Goal: Task Accomplishment & Management: Use online tool/utility

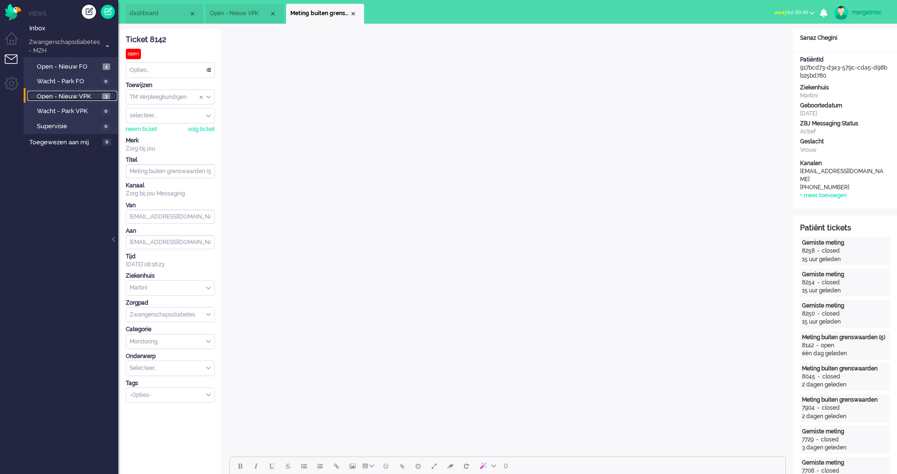
click at [62, 95] on span "Open - Nieuw VPK" at bounding box center [68, 96] width 63 height 9
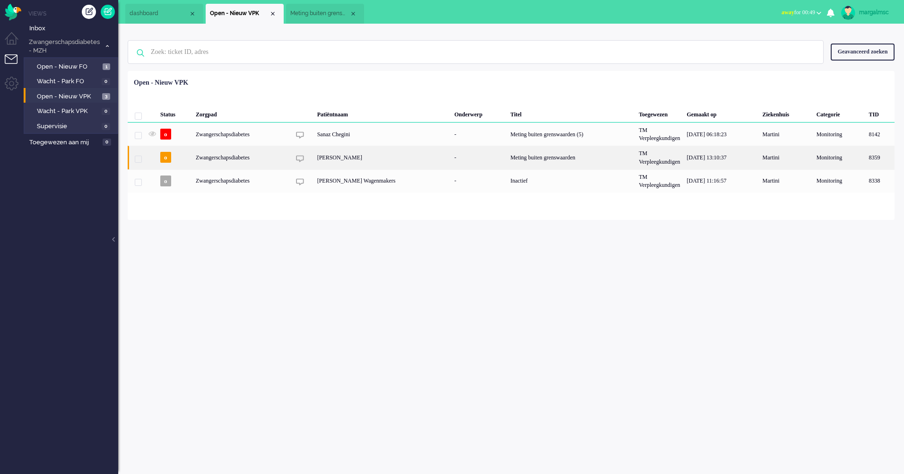
click at [358, 160] on div "[PERSON_NAME]" at bounding box center [382, 157] width 137 height 23
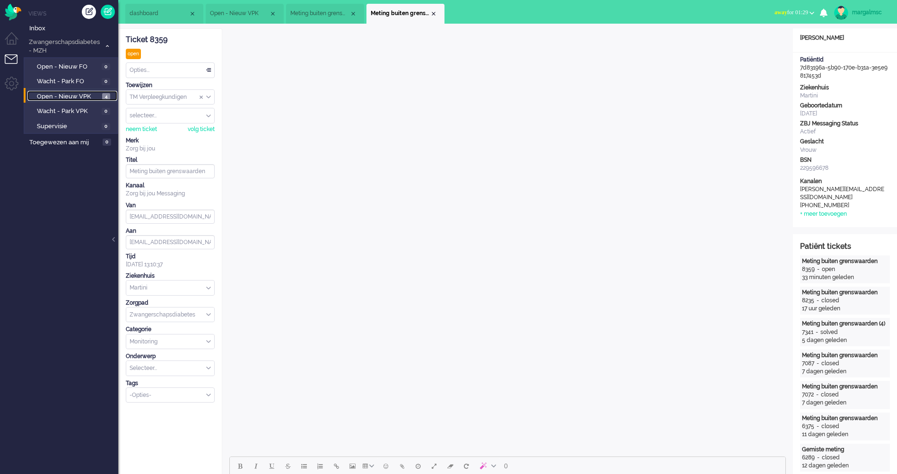
click at [73, 95] on span "Open - Nieuw VPK" at bounding box center [68, 96] width 63 height 9
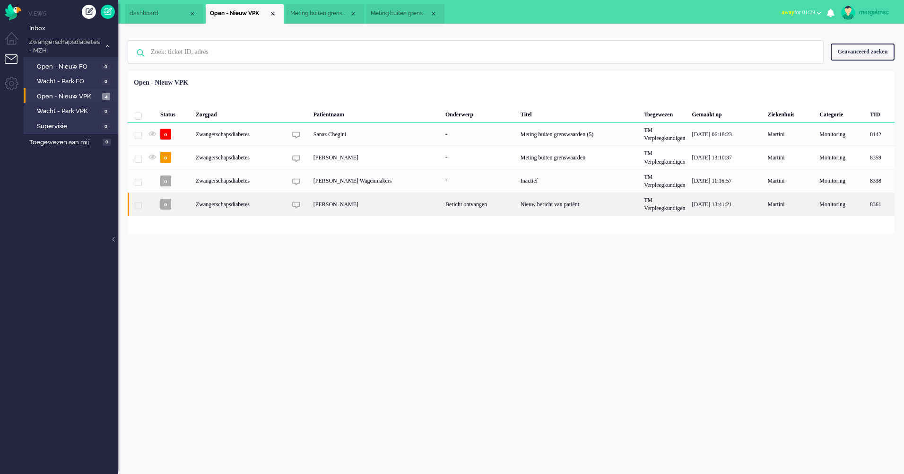
click at [368, 210] on div "[PERSON_NAME]" at bounding box center [376, 203] width 132 height 23
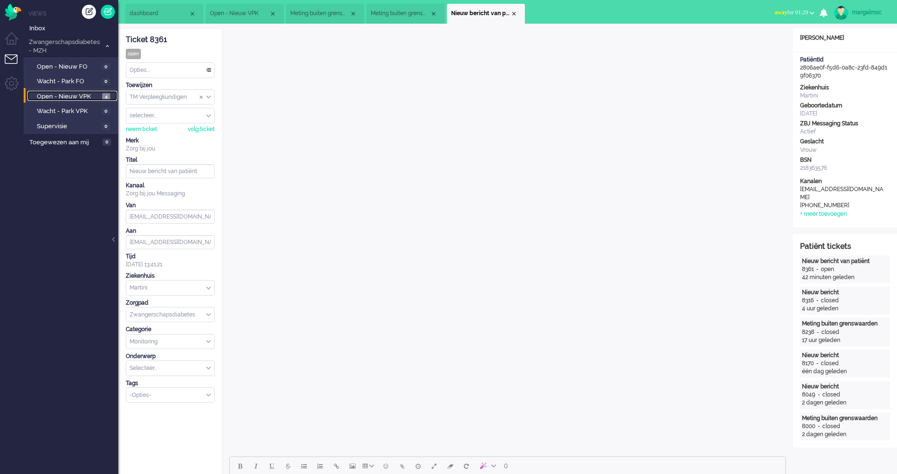
click at [84, 92] on span "Open - Nieuw VPK" at bounding box center [68, 96] width 63 height 9
